Goal: Find contact information: Find contact information

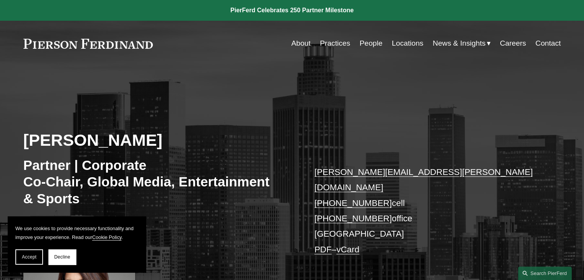
click at [332, 48] on link "Practices" at bounding box center [335, 43] width 30 height 15
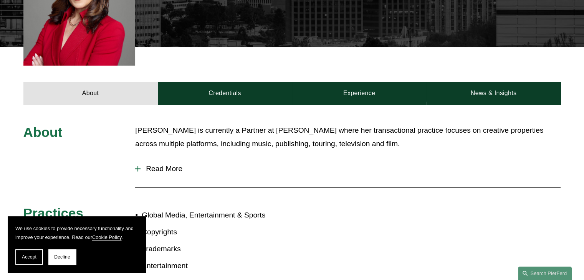
scroll to position [307, 0]
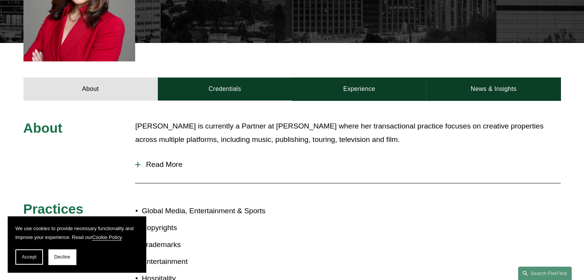
click at [166, 161] on span "Read More" at bounding box center [351, 165] width 420 height 8
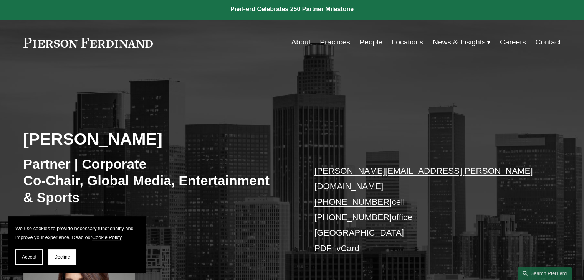
scroll to position [0, 0]
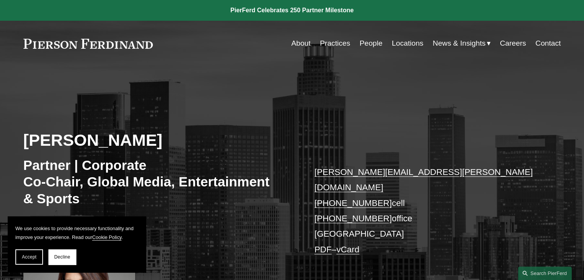
click at [330, 46] on link "Practices" at bounding box center [335, 43] width 30 height 15
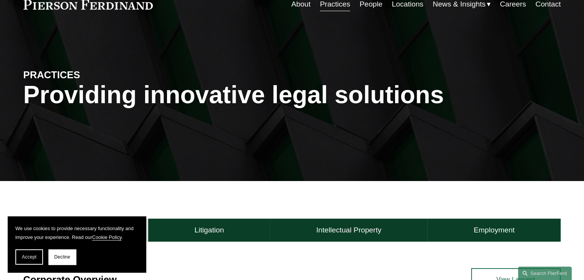
scroll to position [38, 0]
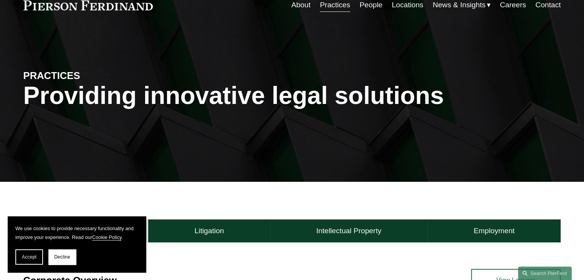
click at [369, 10] on link "People" at bounding box center [371, 5] width 23 height 15
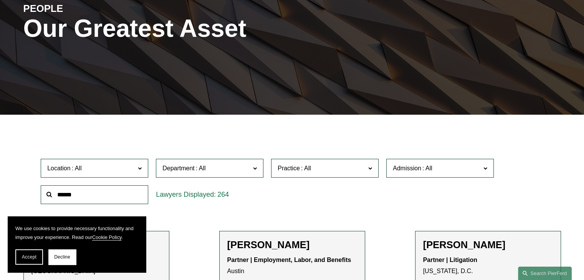
scroll to position [154, 0]
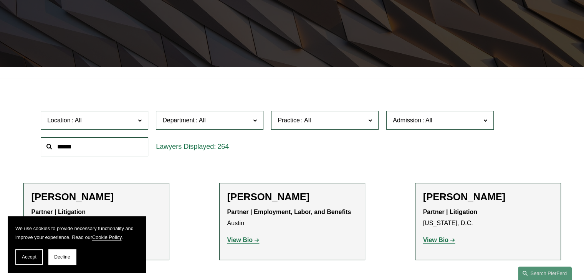
click at [134, 122] on span "Location" at bounding box center [91, 120] width 88 height 10
click at [63, 259] on span "Decline" at bounding box center [62, 257] width 16 height 5
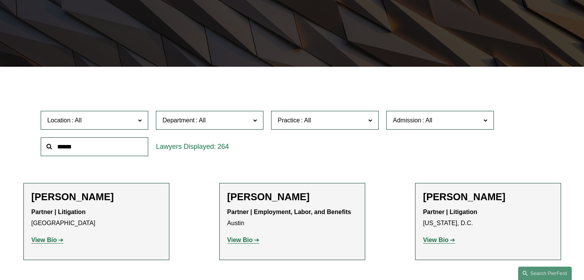
scroll to position [38, 0]
click at [0, 0] on link "[GEOGRAPHIC_DATA]" at bounding box center [0, 0] width 0 height 0
click at [318, 124] on span "Practice" at bounding box center [322, 120] width 88 height 10
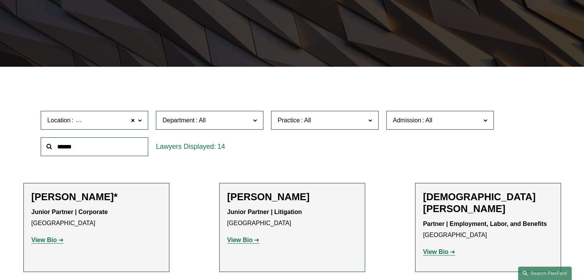
click at [0, 0] on link "Banking and Financial Services" at bounding box center [0, 0] width 0 height 0
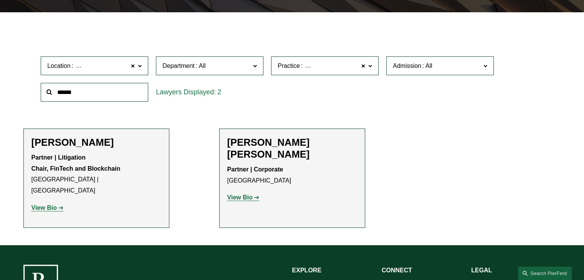
scroll to position [231, 0]
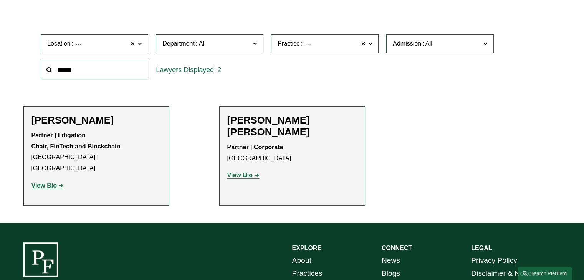
click at [235, 120] on h2 "David Eric Reid" at bounding box center [292, 126] width 130 height 24
click at [245, 172] on strong "View Bio" at bounding box center [239, 175] width 25 height 7
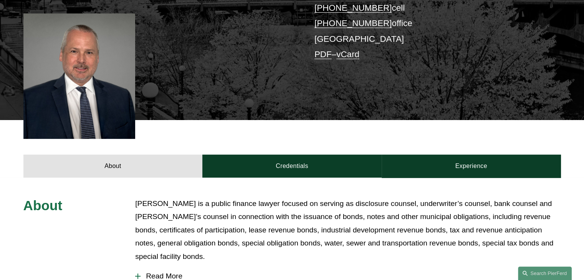
scroll to position [269, 0]
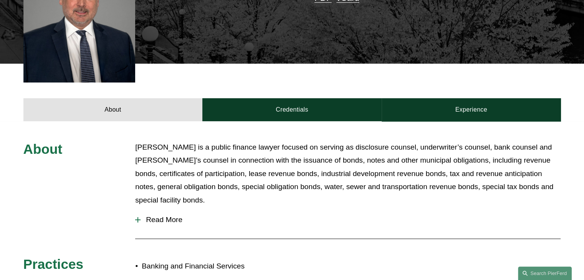
click at [177, 210] on button "Read More" at bounding box center [348, 220] width 426 height 20
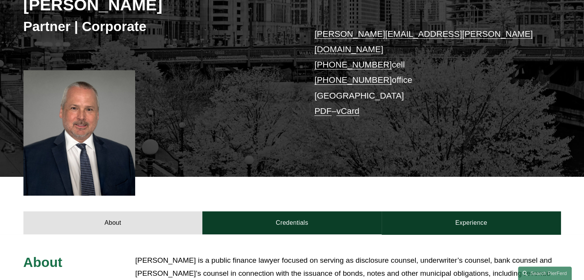
scroll to position [154, 0]
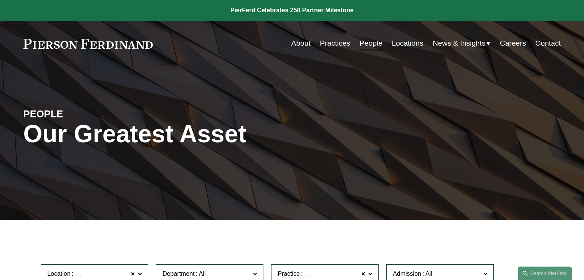
scroll to position [231, 0]
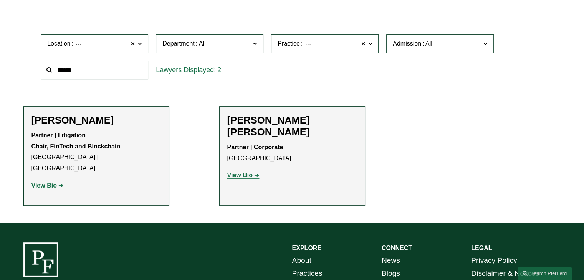
click at [46, 182] on strong "View Bio" at bounding box center [44, 185] width 25 height 7
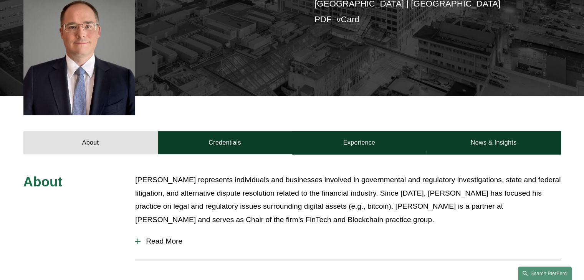
scroll to position [269, 0]
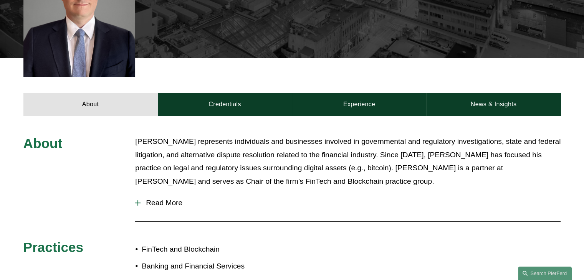
click at [166, 193] on button "Read More" at bounding box center [348, 203] width 426 height 20
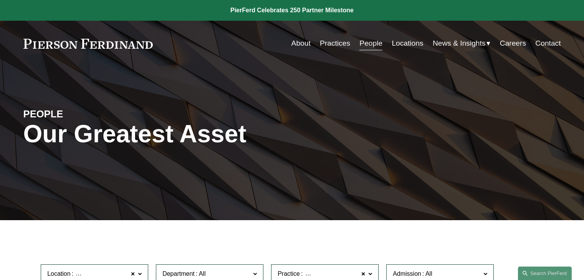
scroll to position [231, 0]
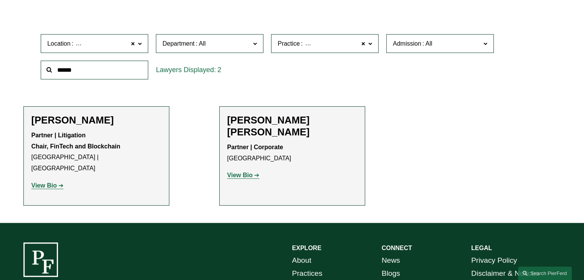
click at [306, 40] on span "Banking and Financial Services" at bounding box center [345, 43] width 90 height 7
click at [0, 0] on link "Bankruptcy, Financial Restructuring, and Reorganization" at bounding box center [0, 0] width 0 height 0
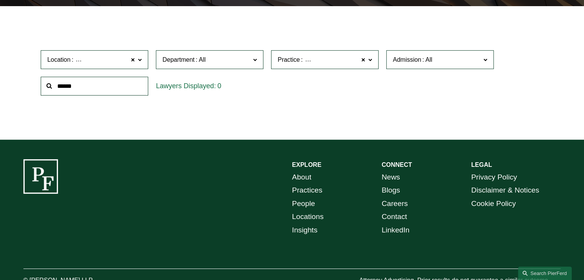
scroll to position [219, 0]
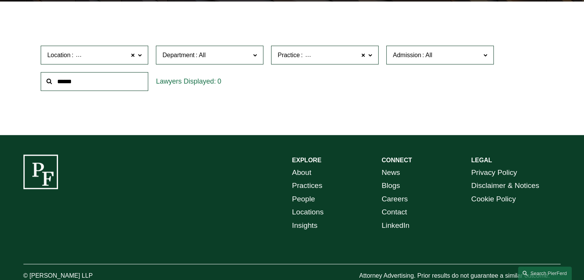
click at [298, 60] on span "Practice Bankruptcy, Financial Restructuring, and Reorganization" at bounding box center [322, 55] width 88 height 10
click at [0, 0] on link "Capital Markets" at bounding box center [0, 0] width 0 height 0
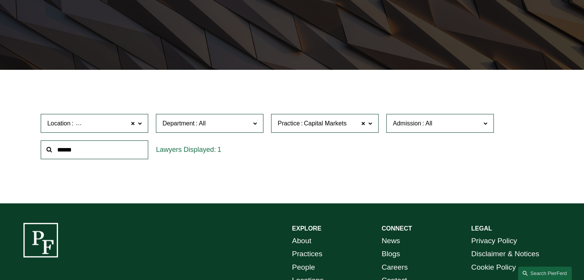
scroll to position [142, 0]
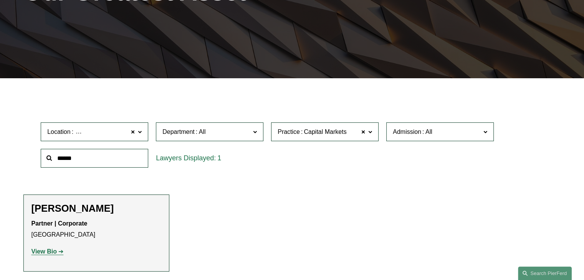
click at [47, 251] on strong "View Bio" at bounding box center [44, 252] width 25 height 7
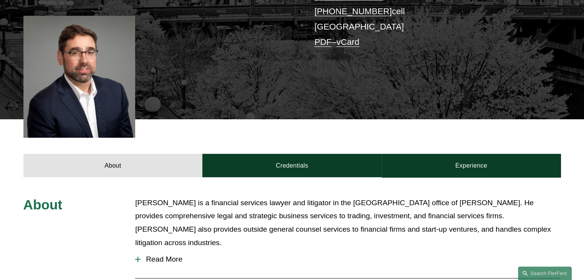
scroll to position [231, 0]
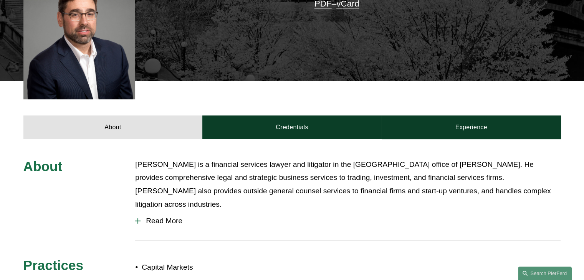
click at [167, 217] on span "Read More" at bounding box center [351, 221] width 420 height 8
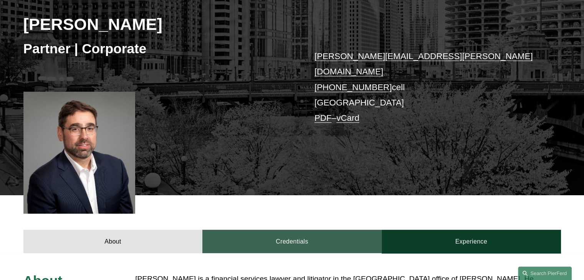
scroll to position [115, 0]
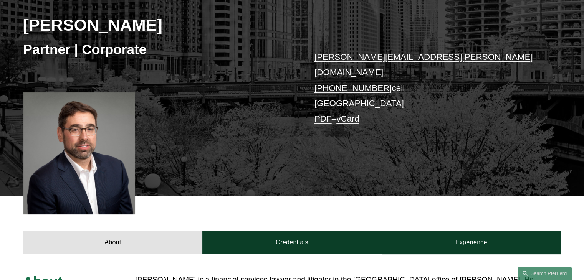
drag, startPoint x: 380, startPoint y: 80, endPoint x: 327, endPoint y: 75, distance: 53.2
click at [327, 75] on p "seth.travis@pierferd.com +1.312.404.2647 cell Chicago PDF – vCard" at bounding box center [427, 89] width 224 height 78
copy link "312.404.2647"
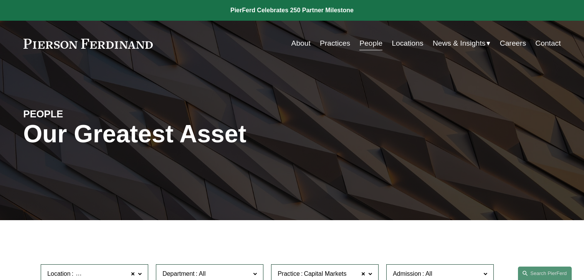
scroll to position [142, 0]
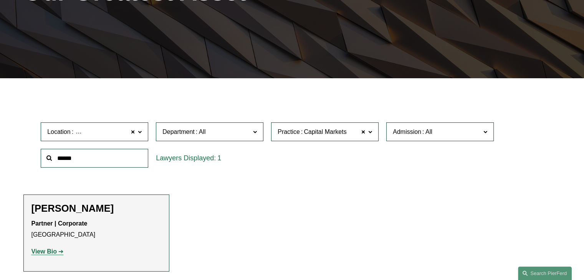
click at [281, 130] on span "Practice" at bounding box center [289, 132] width 22 height 7
click at [0, 0] on link "Commercial Transactions" at bounding box center [0, 0] width 0 height 0
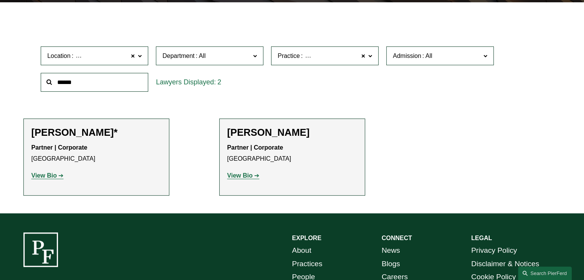
scroll to position [219, 0]
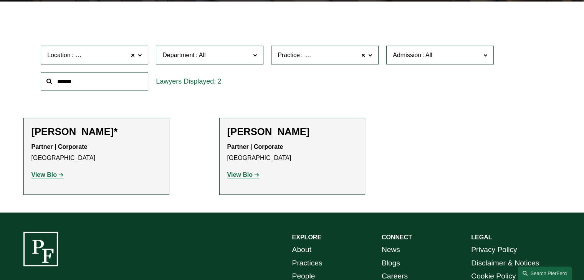
click at [69, 133] on h2 "[PERSON_NAME]*" at bounding box center [97, 132] width 130 height 12
click at [53, 176] on strong "View Bio" at bounding box center [44, 175] width 25 height 7
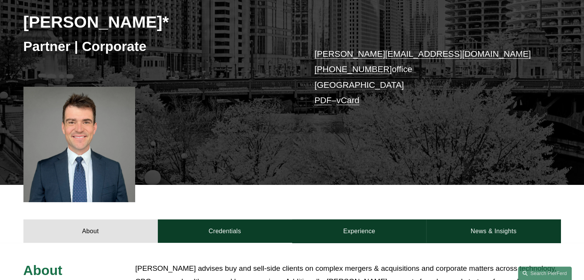
scroll to position [115, 0]
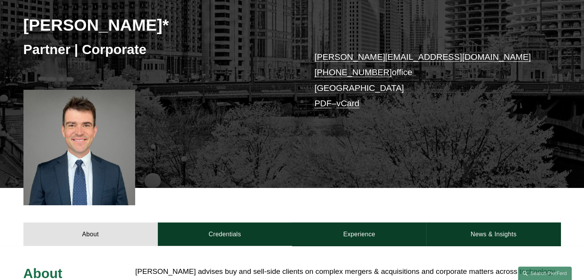
drag, startPoint x: 363, startPoint y: 62, endPoint x: 361, endPoint y: 58, distance: 4.0
drag, startPoint x: 380, startPoint y: 78, endPoint x: 328, endPoint y: 78, distance: 51.1
click at [328, 78] on p "connor.slivocka@pierferd.com +1.262.829.7491 office Chicago PDF – vCard" at bounding box center [427, 81] width 224 height 62
copy link "262.829.7491"
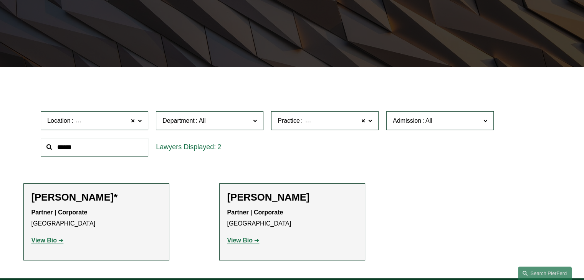
scroll to position [192, 0]
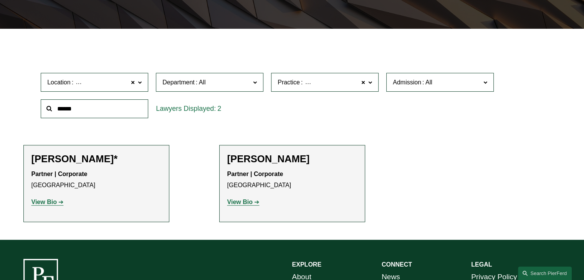
click at [306, 82] on span "Commercial Transactions" at bounding box center [336, 82] width 73 height 7
click at [0, 0] on link "Emerging Companies" at bounding box center [0, 0] width 0 height 0
click at [327, 86] on span "Emerging Companies" at bounding box center [333, 83] width 59 height 10
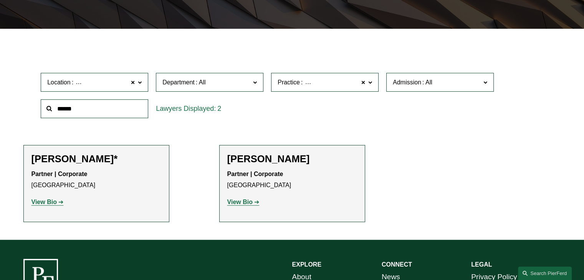
click at [0, 0] on link "Healthcare" at bounding box center [0, 0] width 0 height 0
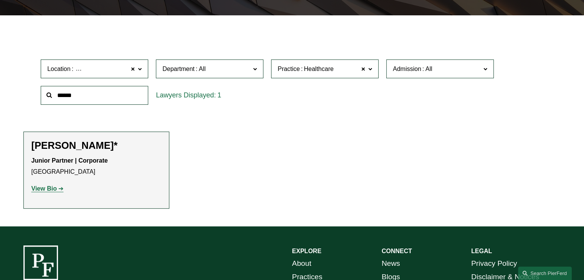
scroll to position [219, 0]
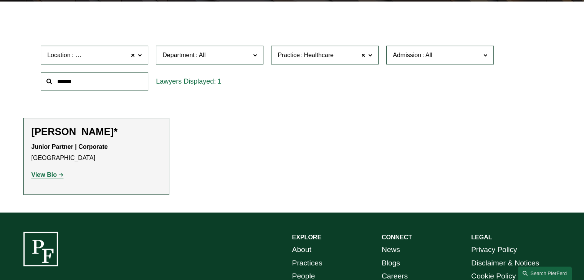
click at [48, 177] on strong "View Bio" at bounding box center [44, 175] width 25 height 7
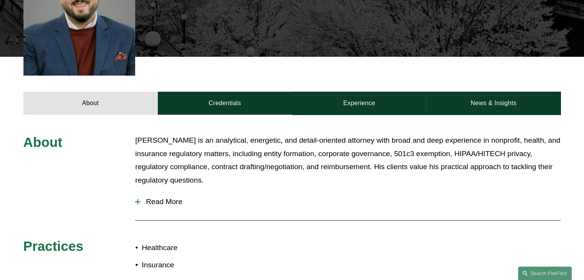
scroll to position [269, 0]
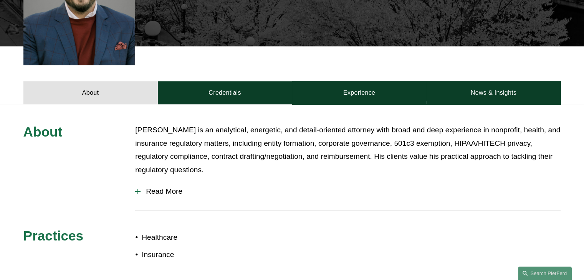
click at [152, 182] on button "Read More" at bounding box center [348, 192] width 426 height 20
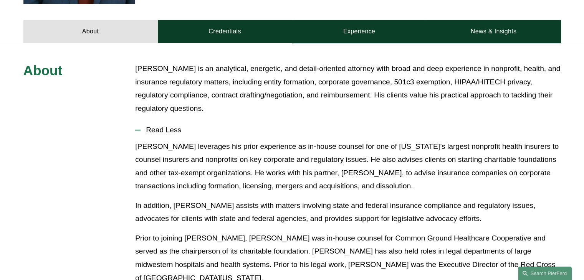
scroll to position [346, 0]
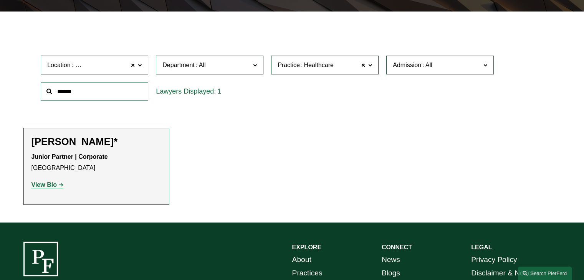
scroll to position [192, 0]
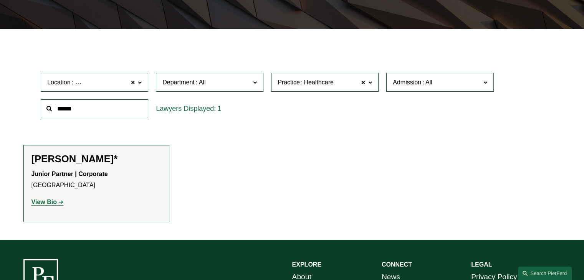
click at [306, 82] on span "Healthcare" at bounding box center [319, 83] width 30 height 10
click at [0, 0] on link "Mergers and Acquisitions" at bounding box center [0, 0] width 0 height 0
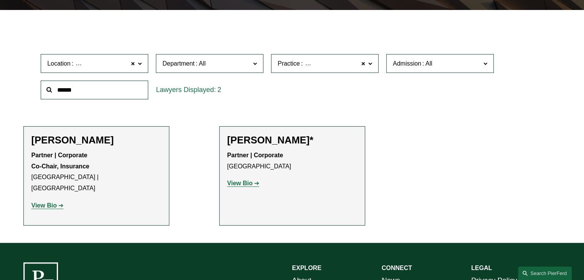
scroll to position [219, 0]
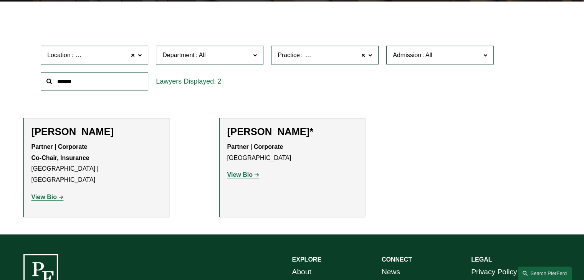
click at [53, 192] on p "View Bio" at bounding box center [97, 197] width 130 height 11
click at [57, 194] on link "View Bio" at bounding box center [48, 197] width 32 height 7
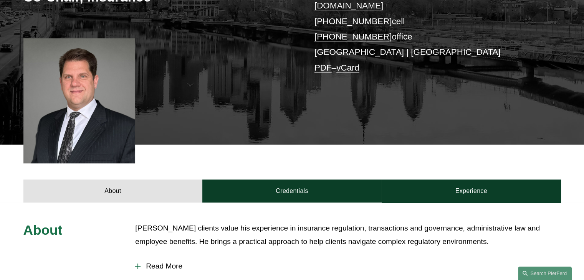
scroll to position [231, 0]
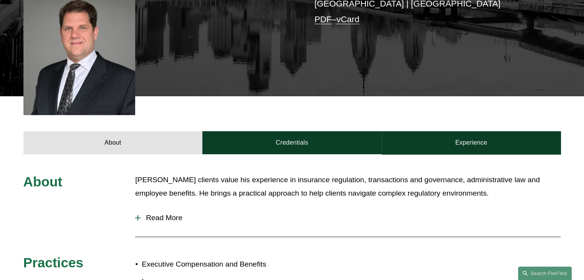
click at [163, 214] on span "Read More" at bounding box center [351, 218] width 420 height 8
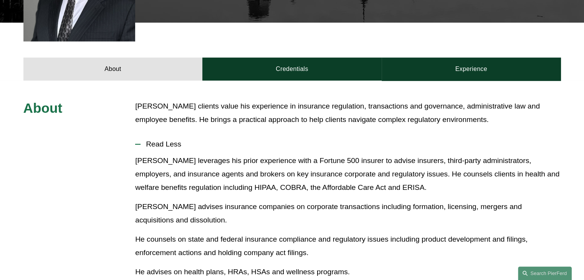
scroll to position [307, 0]
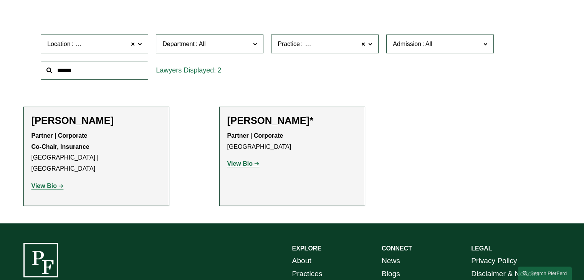
scroll to position [192, 0]
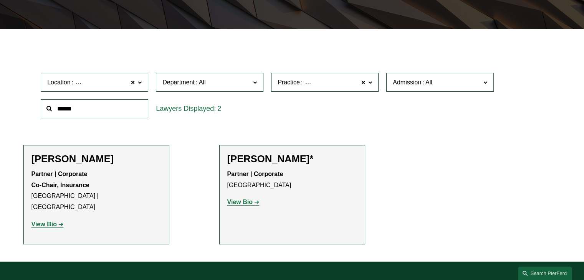
click at [293, 84] on span "Practice" at bounding box center [289, 82] width 22 height 7
click at [0, 0] on link "Private Equity and Venture Capital" at bounding box center [0, 0] width 0 height 0
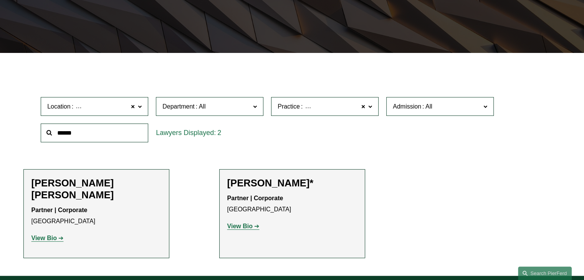
scroll to position [219, 0]
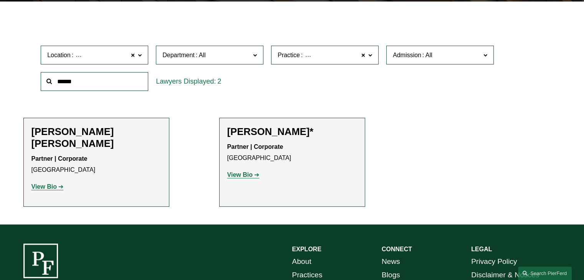
click at [297, 54] on span "Practice" at bounding box center [289, 55] width 22 height 7
click at [0, 0] on link "Private Investment Funds" at bounding box center [0, 0] width 0 height 0
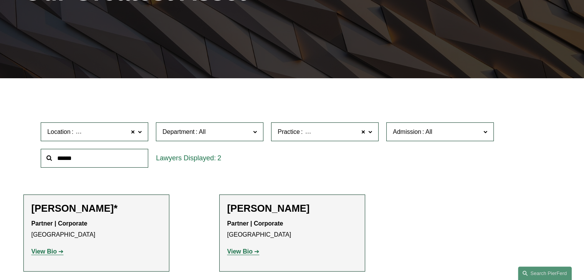
scroll to position [181, 0]
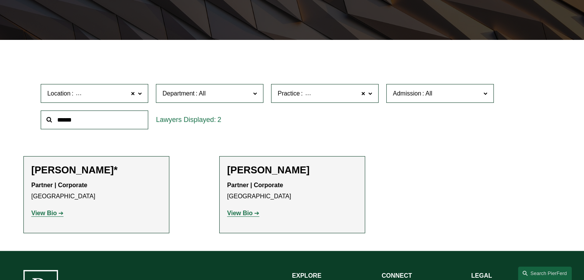
click at [300, 93] on span "Private Investment Funds" at bounding box center [337, 93] width 74 height 7
click at [0, 0] on link "Real Estate" at bounding box center [0, 0] width 0 height 0
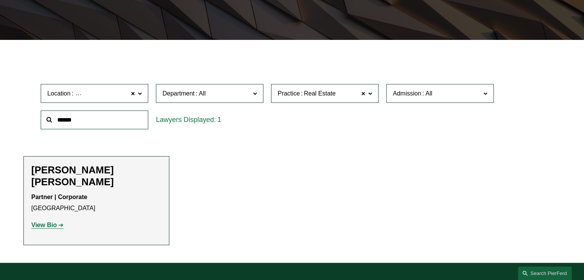
click at [295, 99] on label "Practice Real Estate" at bounding box center [325, 93] width 108 height 19
click at [0, 0] on link "Securities" at bounding box center [0, 0] width 0 height 0
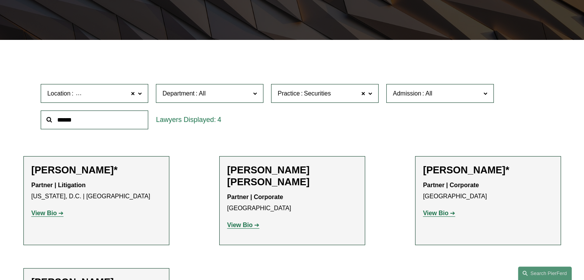
click at [49, 216] on strong "View Bio" at bounding box center [44, 213] width 25 height 7
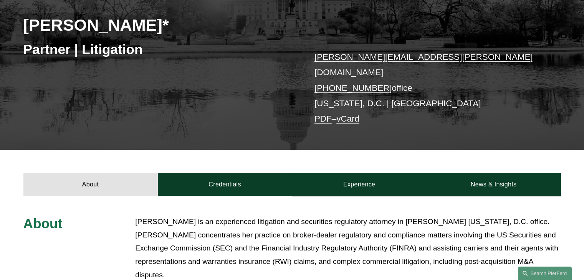
scroll to position [192, 0]
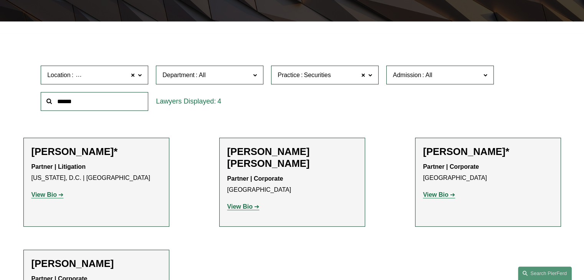
scroll to position [181, 0]
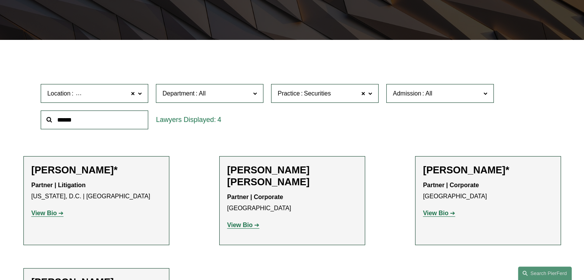
click at [307, 104] on div "Practice Securities Securities All Antitrust Counseling Appellate Arbitration a…" at bounding box center [324, 93] width 115 height 27
click at [311, 97] on span "Securities" at bounding box center [317, 94] width 27 height 10
click at [0, 0] on link "Private Equity and Venture Capital" at bounding box center [0, 0] width 0 height 0
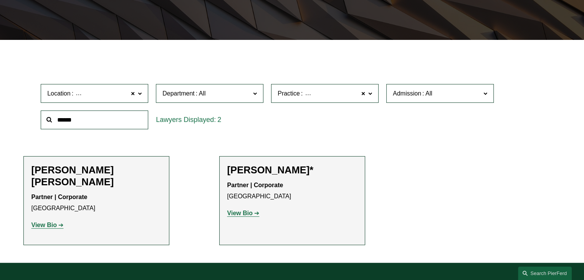
click at [309, 93] on span "Private Equity and Venture Capital" at bounding box center [349, 93] width 98 height 7
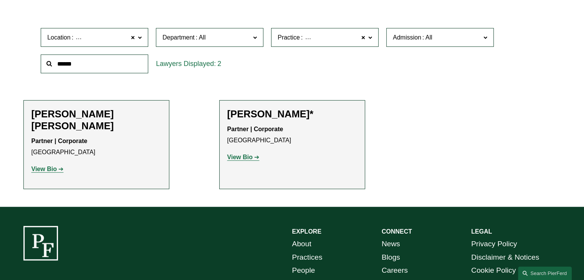
scroll to position [257, 0]
